Goal: Task Accomplishment & Management: Use online tool/utility

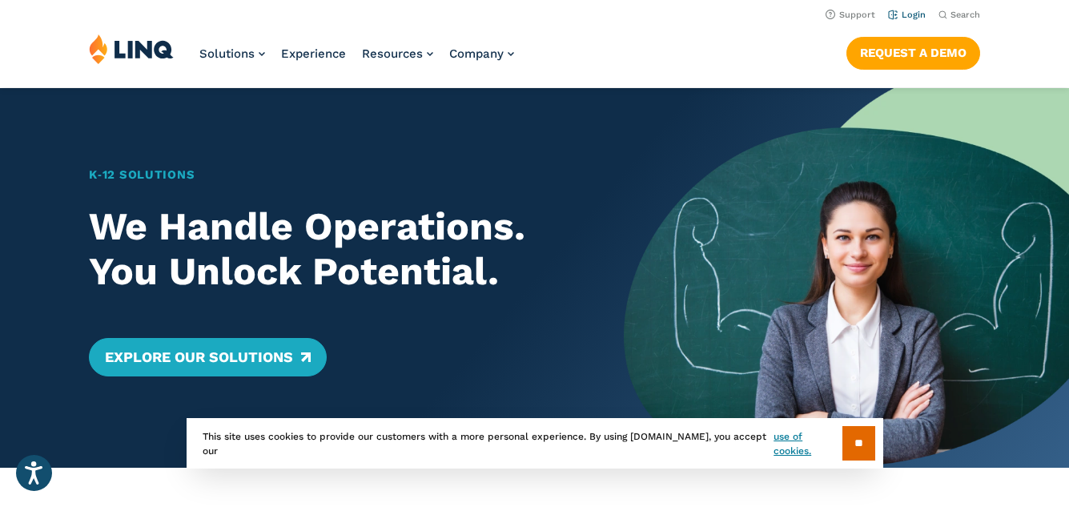
click at [911, 12] on link "Login" at bounding box center [907, 15] width 38 height 10
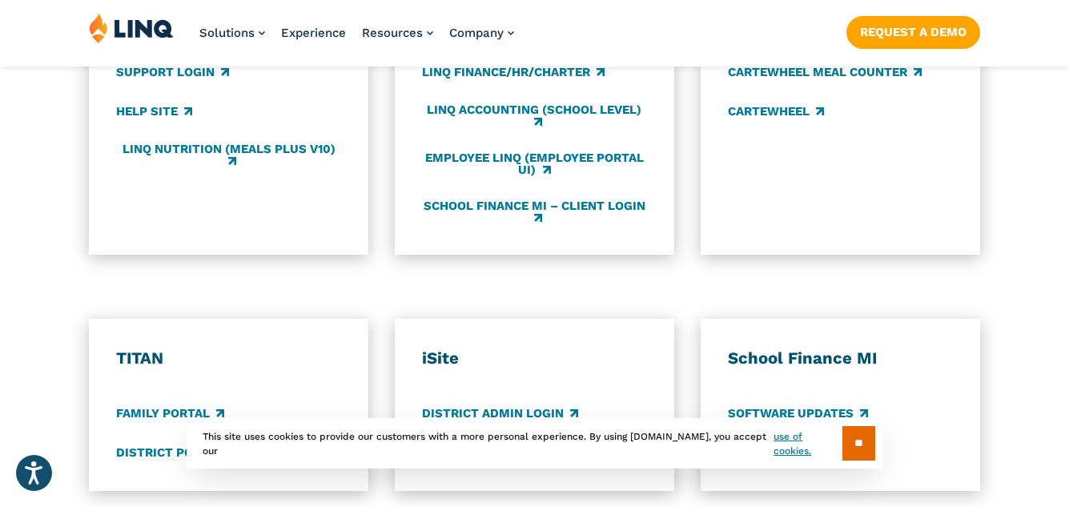
scroll to position [1093, 0]
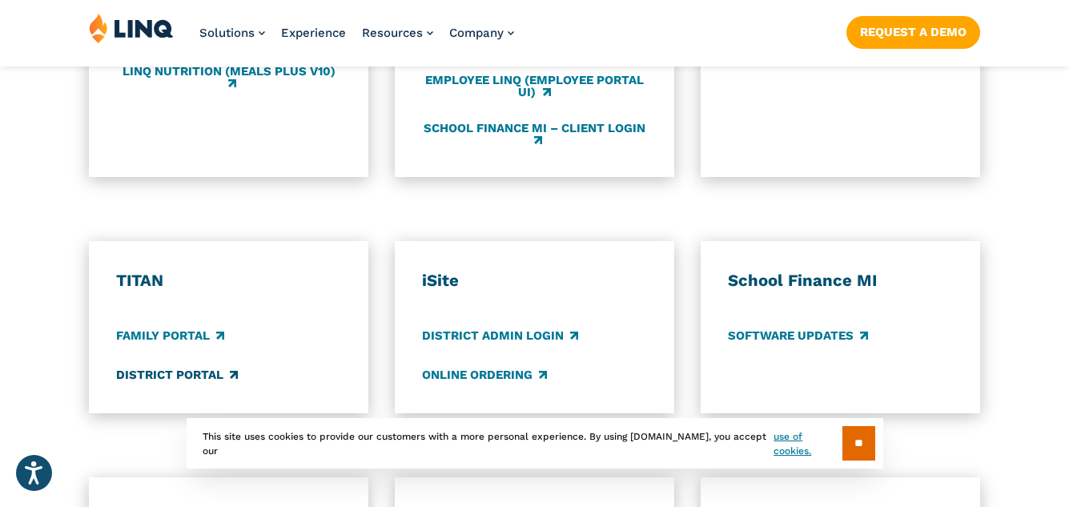
click at [183, 379] on link "District Portal" at bounding box center [177, 376] width 122 height 18
click at [179, 375] on link "District Portal" at bounding box center [177, 376] width 122 height 18
